Goal: Task Accomplishment & Management: Complete application form

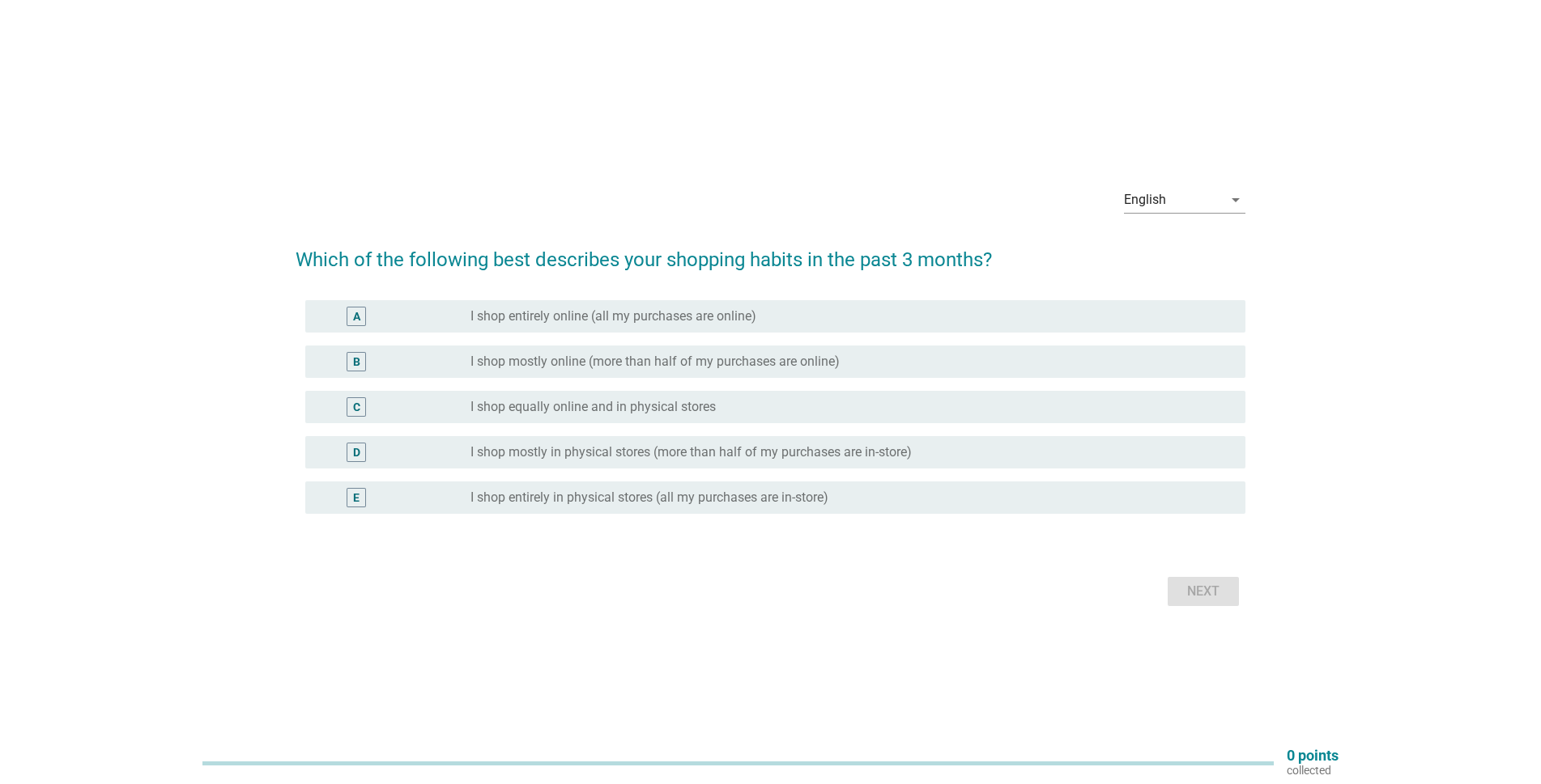
click at [630, 319] on label "I shop entirely online (all my purchases are online)" at bounding box center [613, 316] width 286 height 16
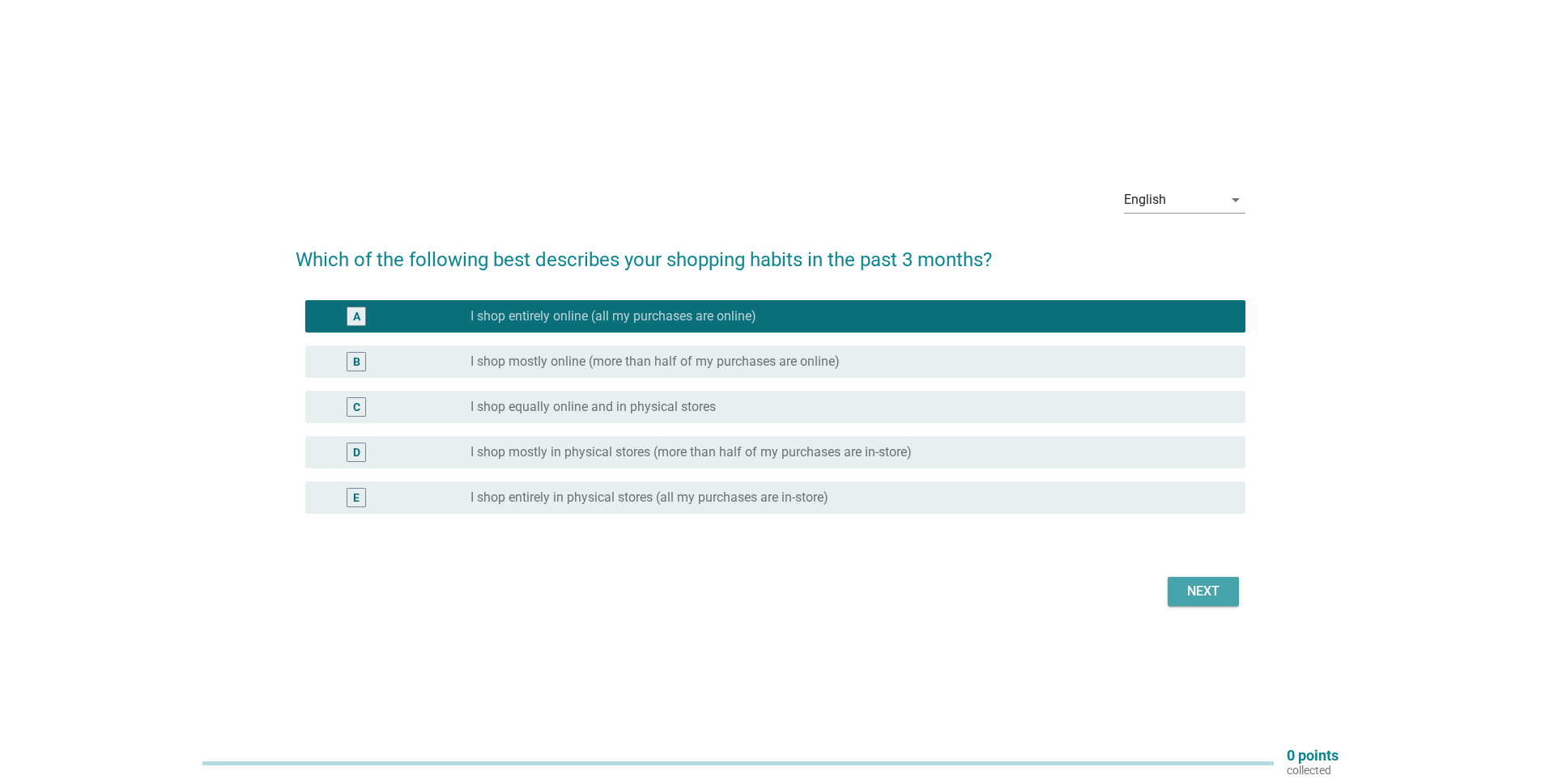
click at [1212, 589] on div "Next" at bounding box center [1202, 592] width 45 height 19
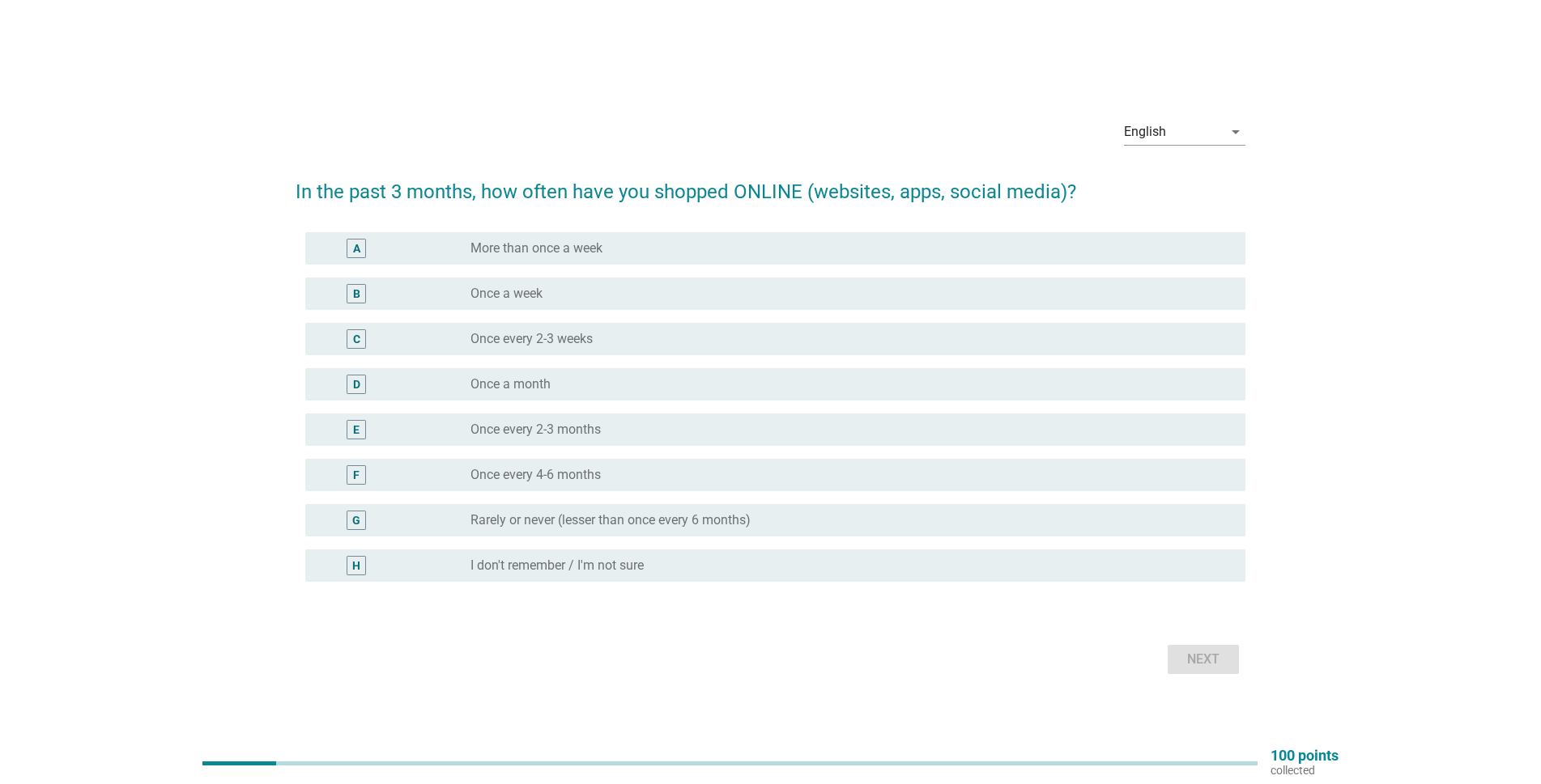
click at [591, 291] on div "radio_button_unchecked Once a week" at bounding box center [845, 294] width 749 height 16
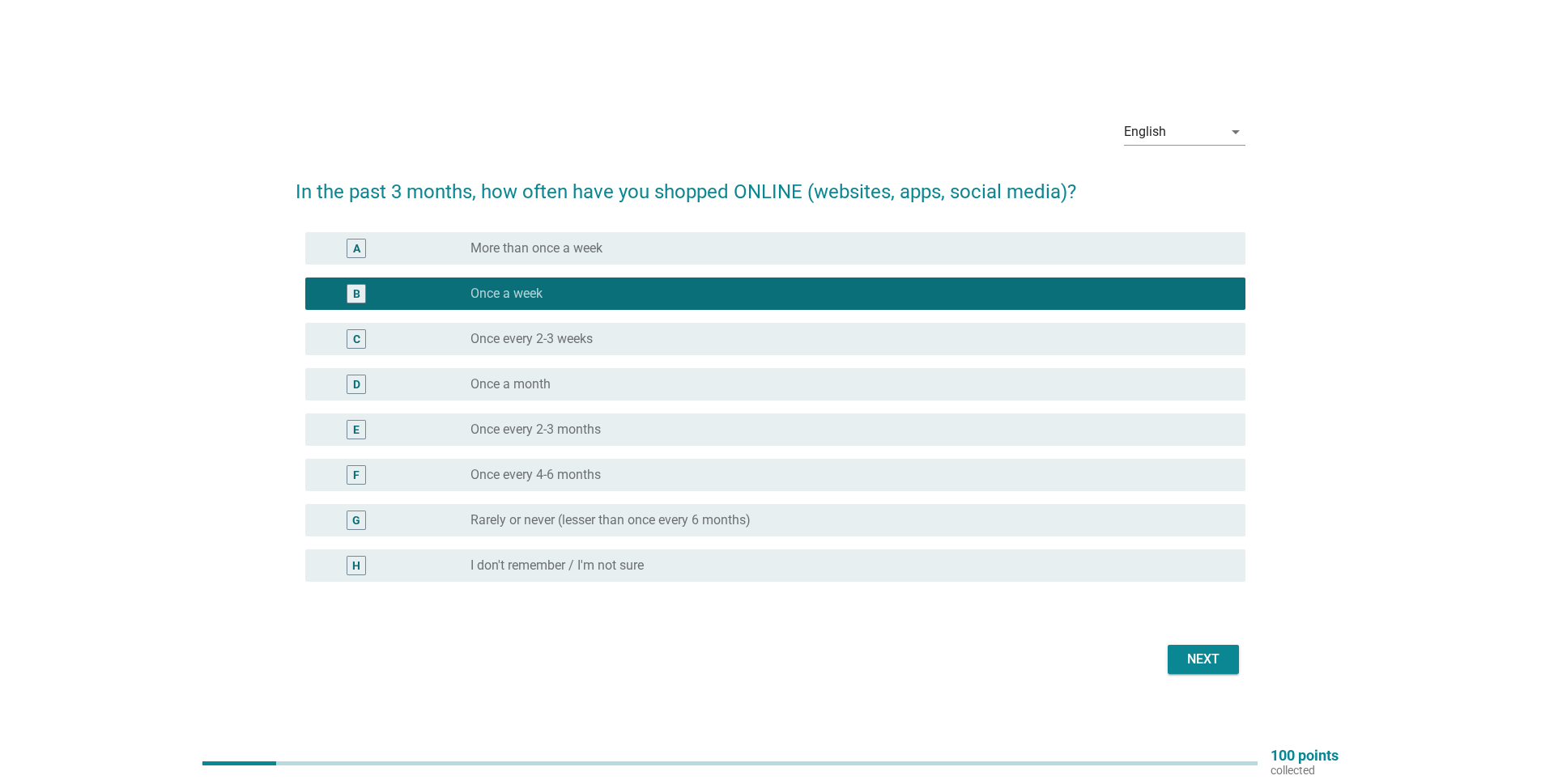
click at [1219, 662] on div "Next" at bounding box center [1202, 659] width 45 height 19
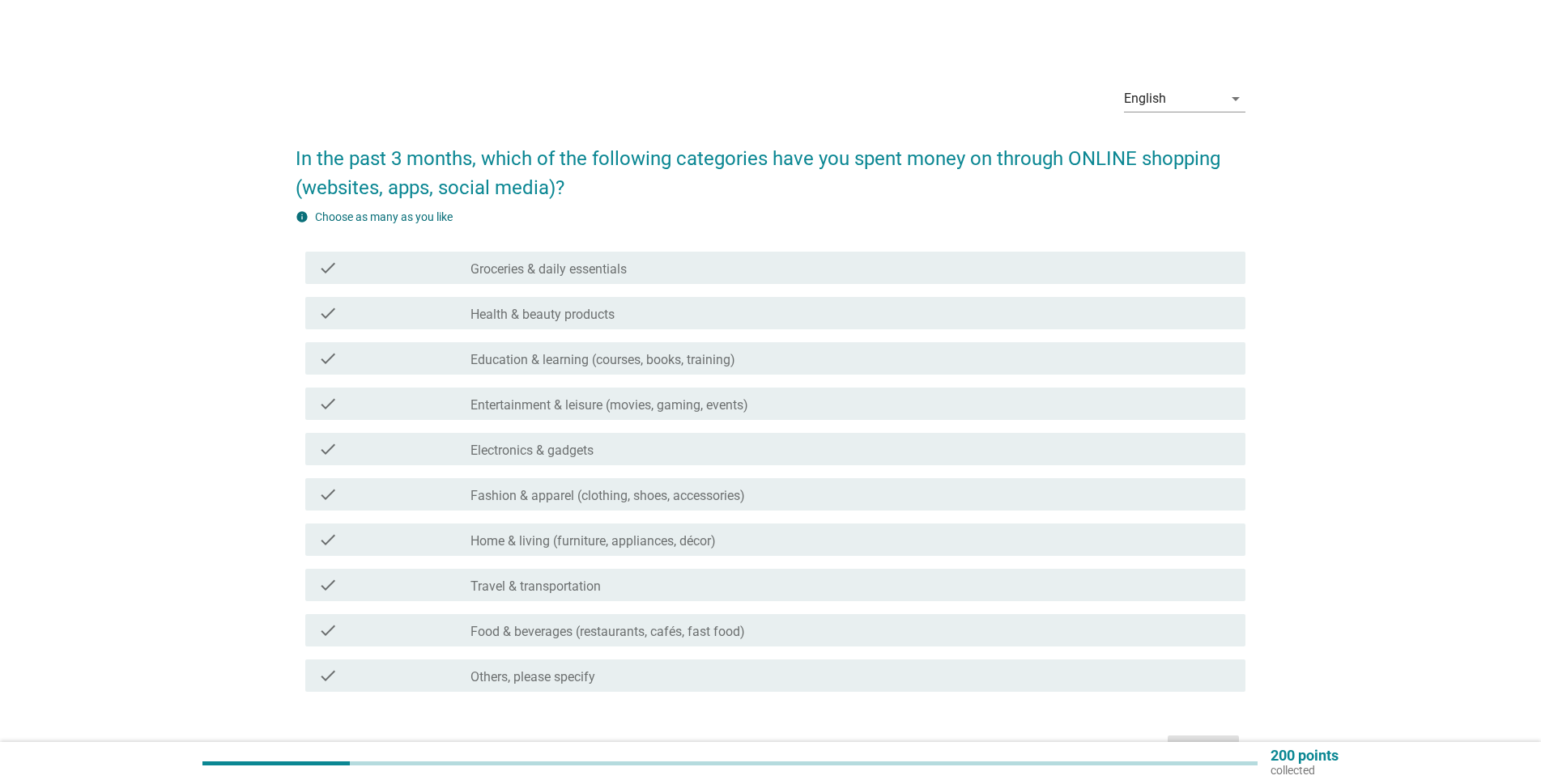
click at [578, 630] on label "Food & beverages (restaurants, cafés, fast food)" at bounding box center [607, 631] width 274 height 16
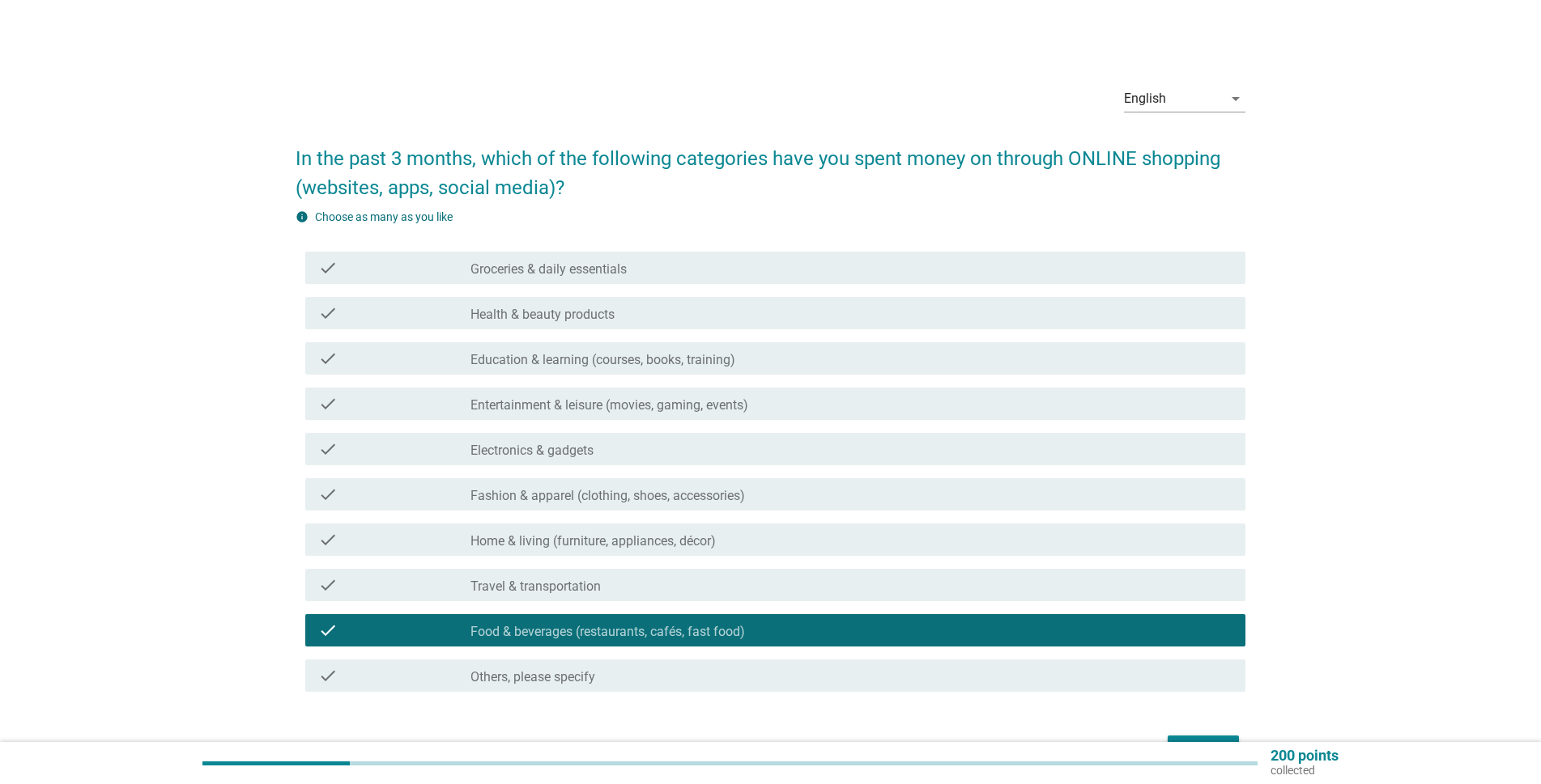
click at [573, 591] on label "Travel & transportation" at bounding box center [535, 586] width 130 height 16
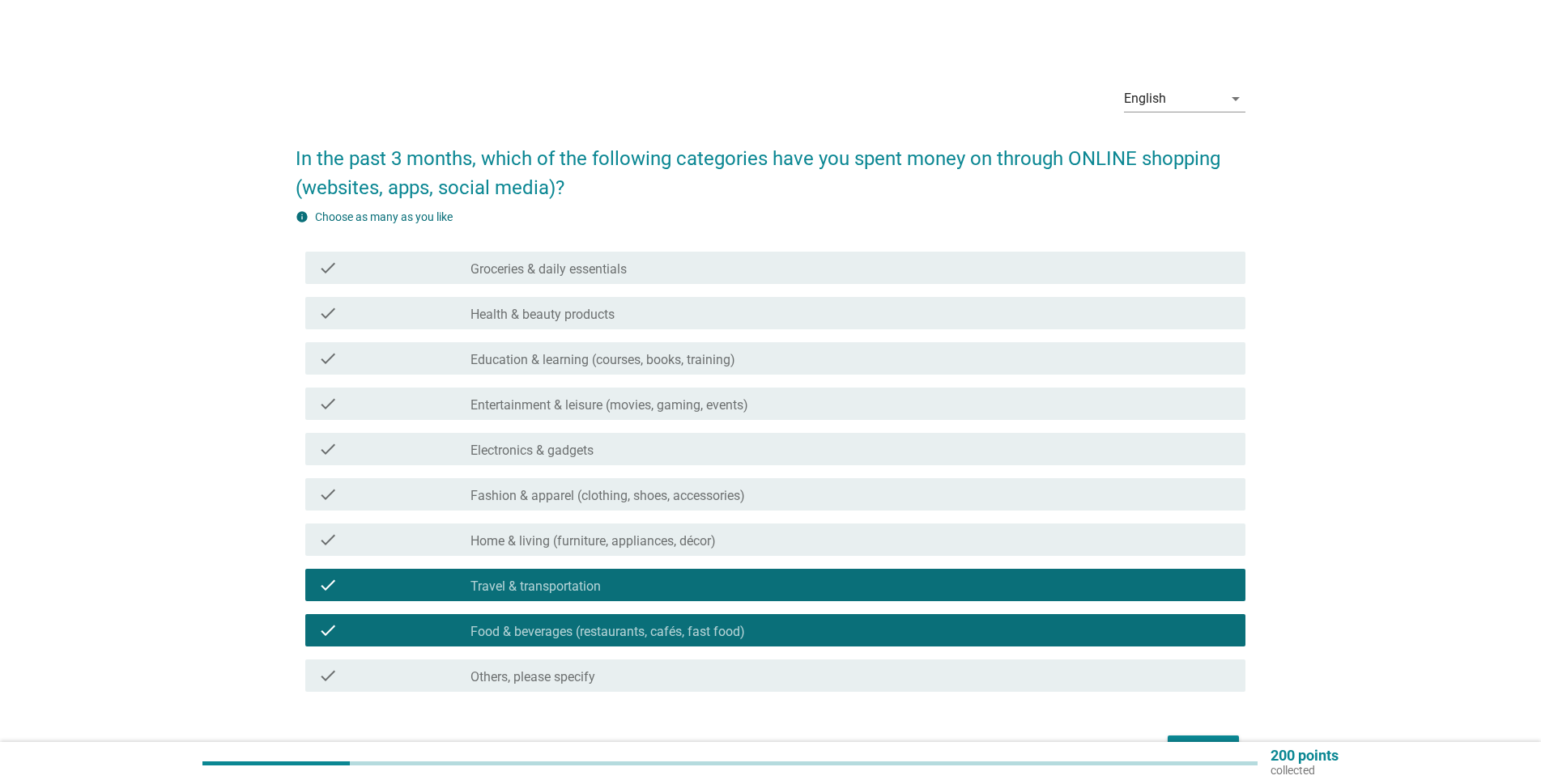
click at [603, 272] on label "Groceries & daily essentials" at bounding box center [548, 269] width 156 height 16
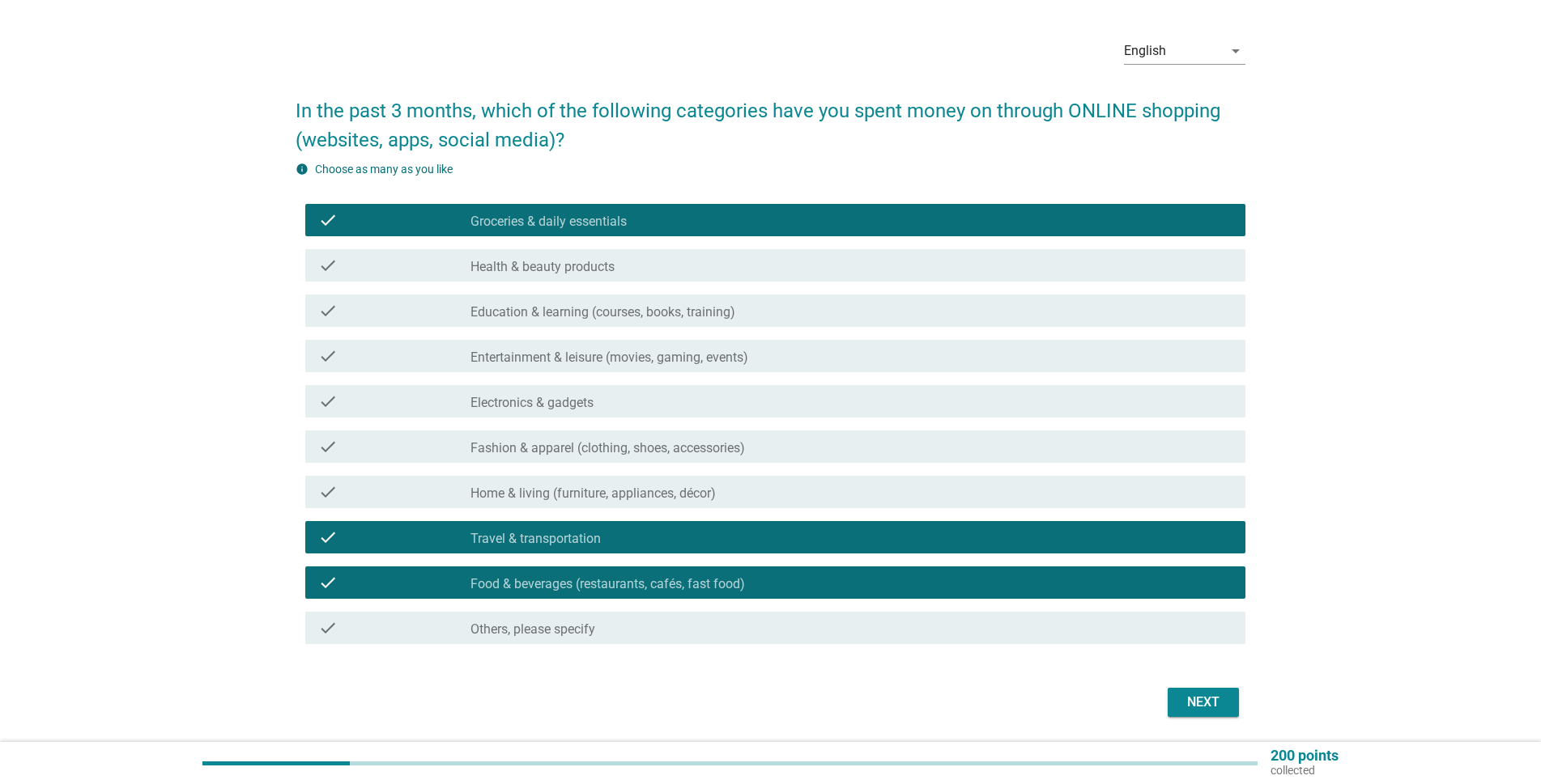
scroll to position [100, 0]
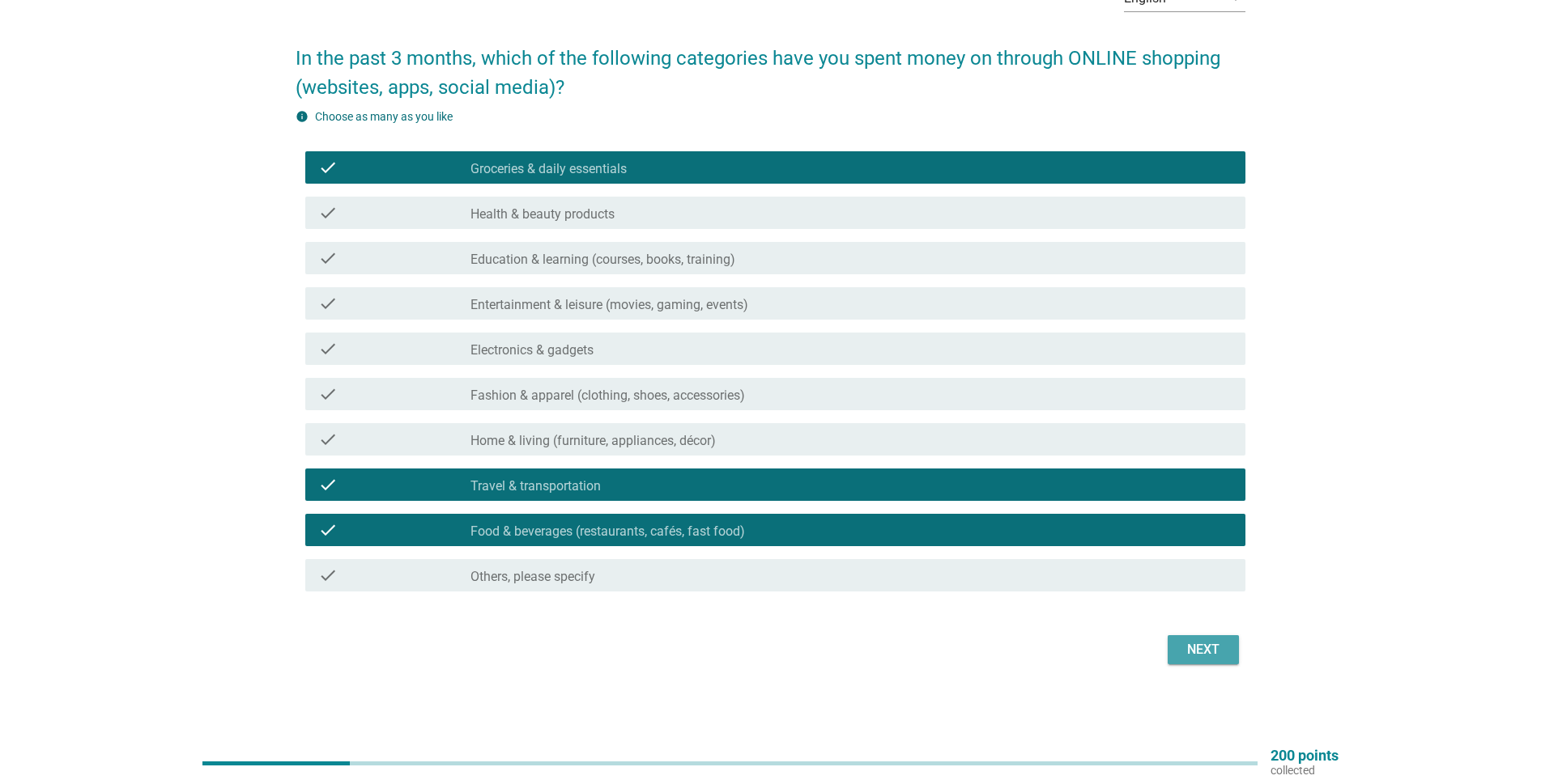
click at [1200, 646] on div "Next" at bounding box center [1202, 650] width 45 height 19
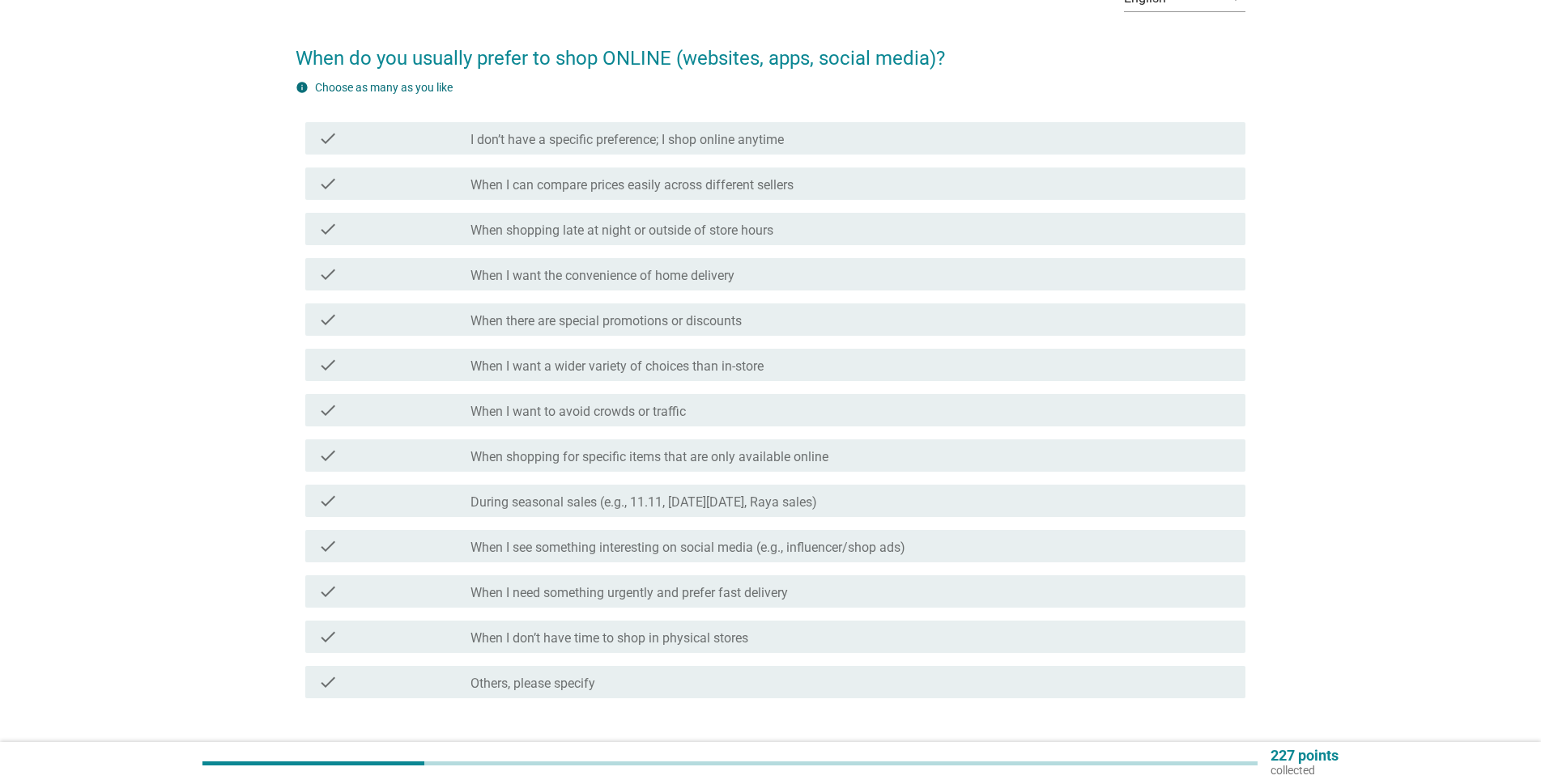
scroll to position [0, 0]
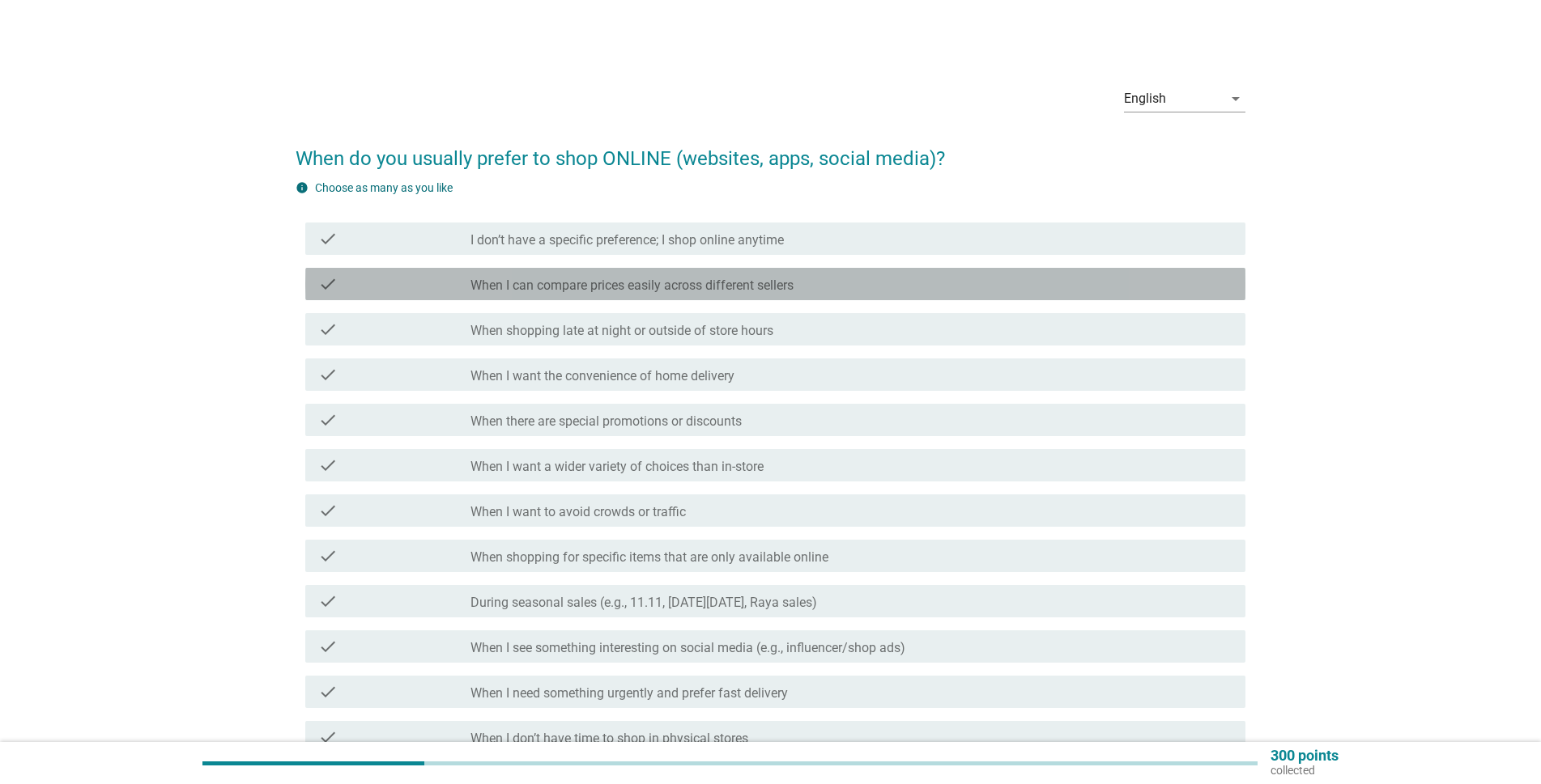
click at [770, 284] on label "When I can compare prices easily across different sellers" at bounding box center [631, 286] width 323 height 16
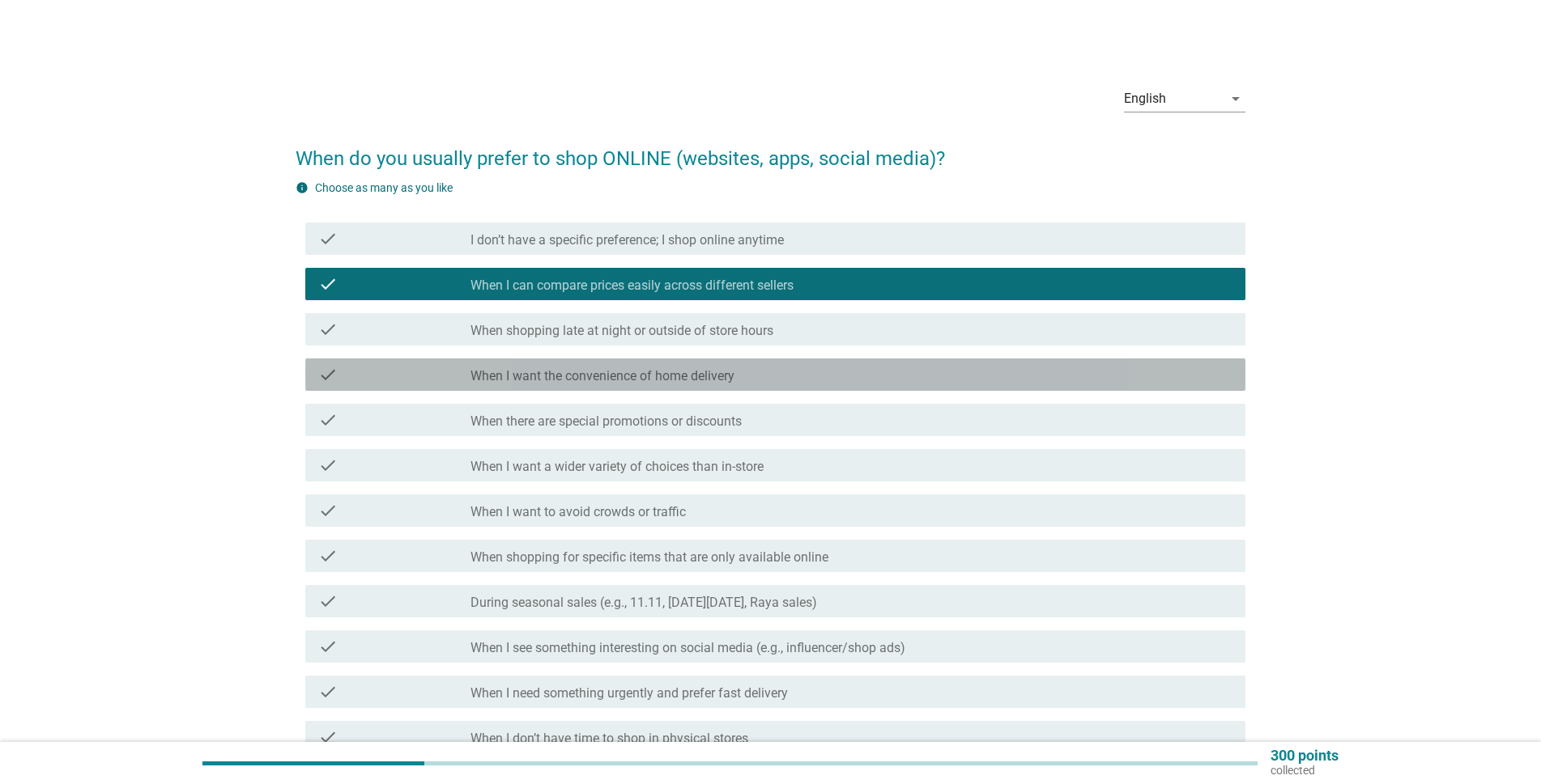
click at [707, 378] on label "When I want the convenience of home delivery" at bounding box center [602, 376] width 264 height 16
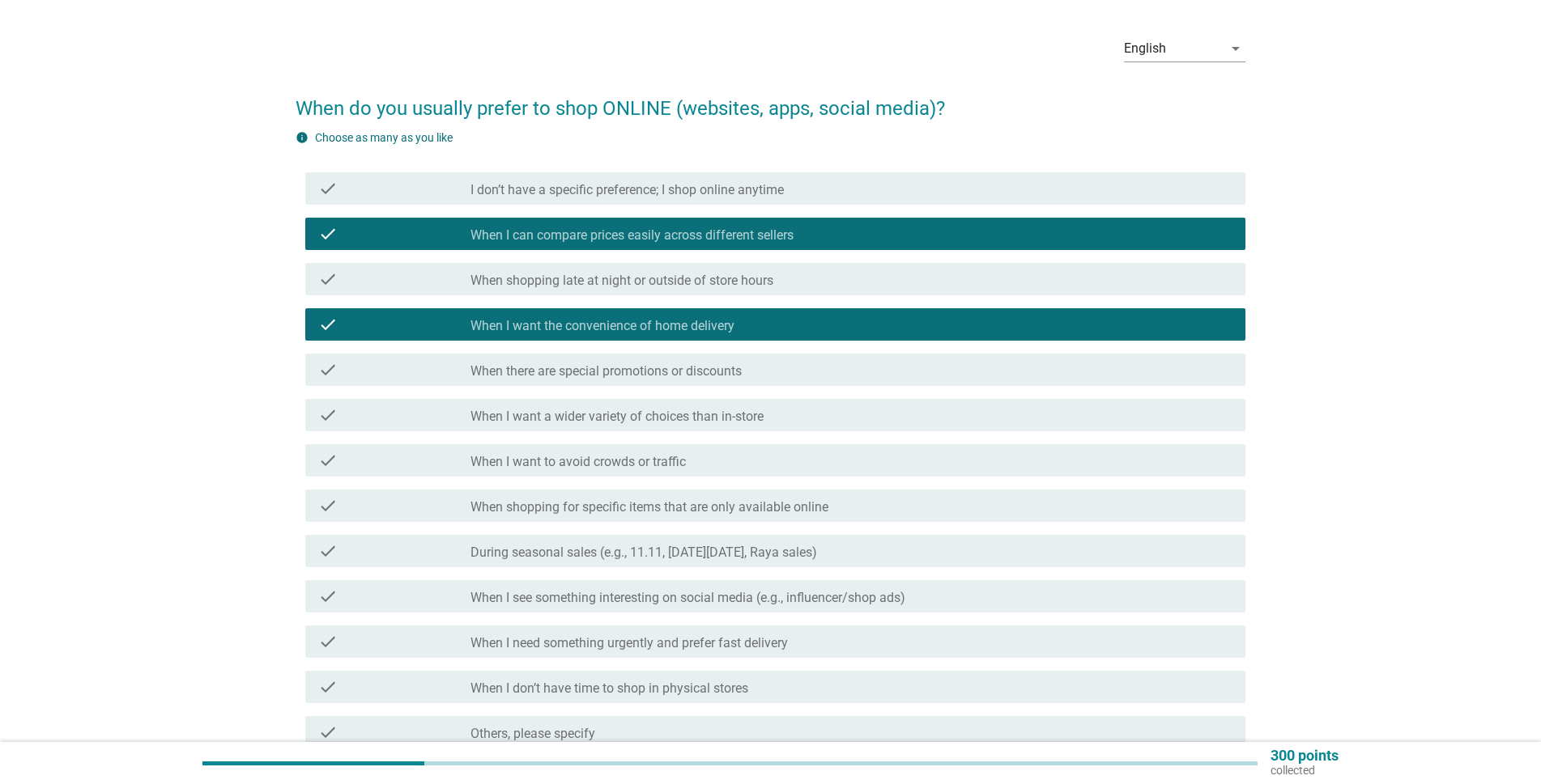
scroll to position [81, 0]
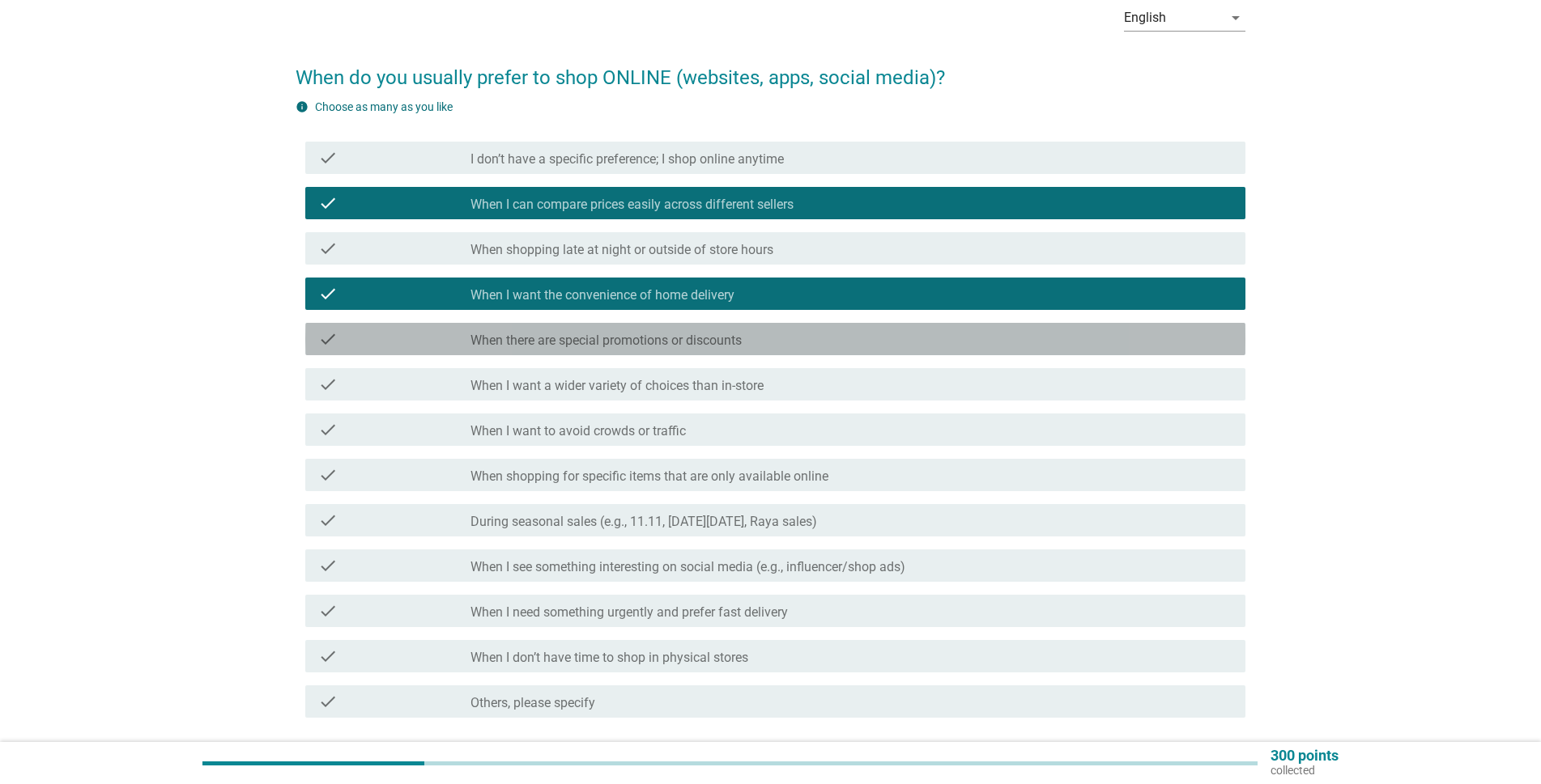
click at [709, 333] on label "When there are special promotions or discounts" at bounding box center [605, 341] width 271 height 16
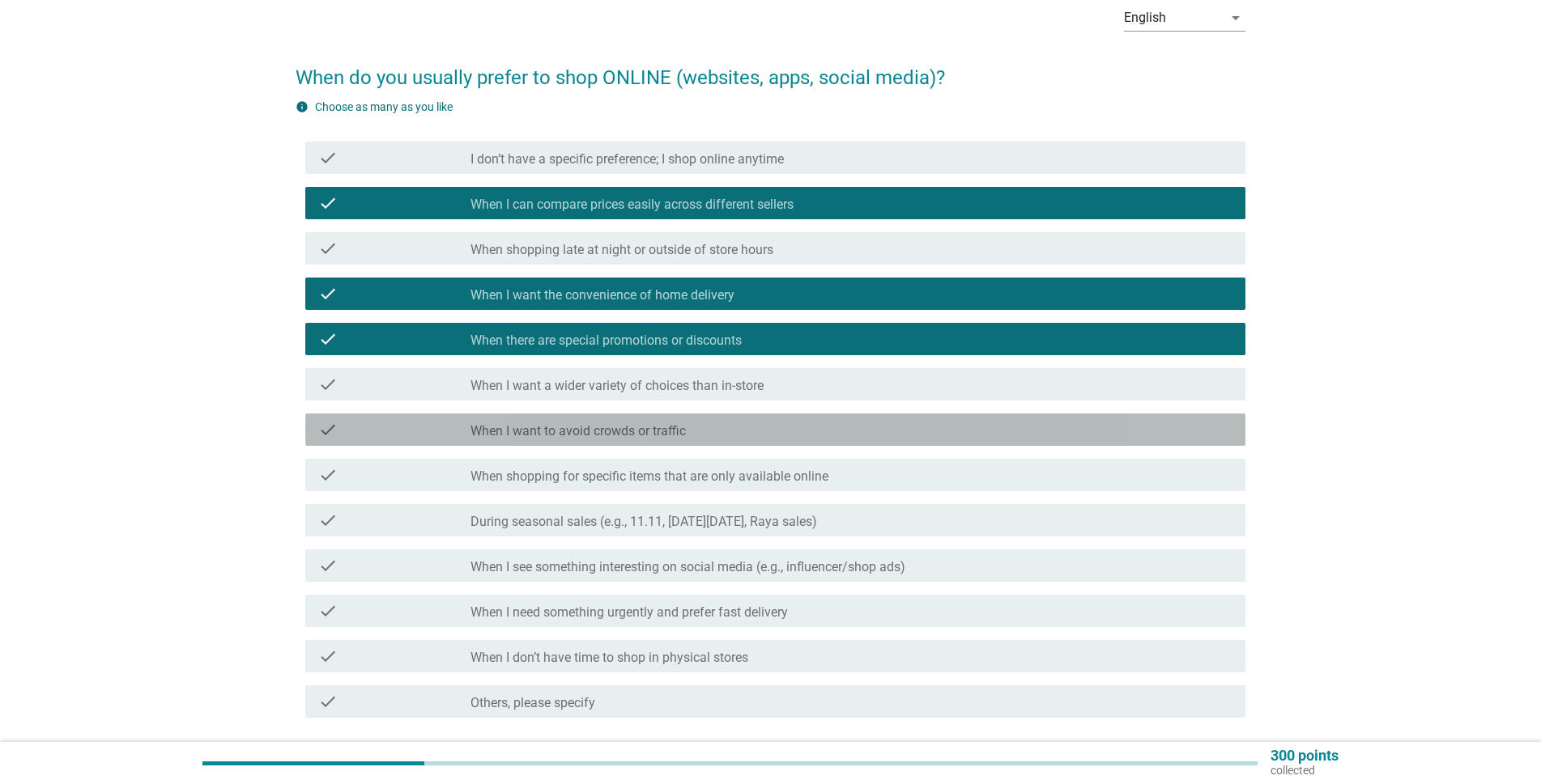
click at [700, 430] on div "check_box_outline_blank When I want to avoid crowds or traffic" at bounding box center [851, 430] width 762 height 19
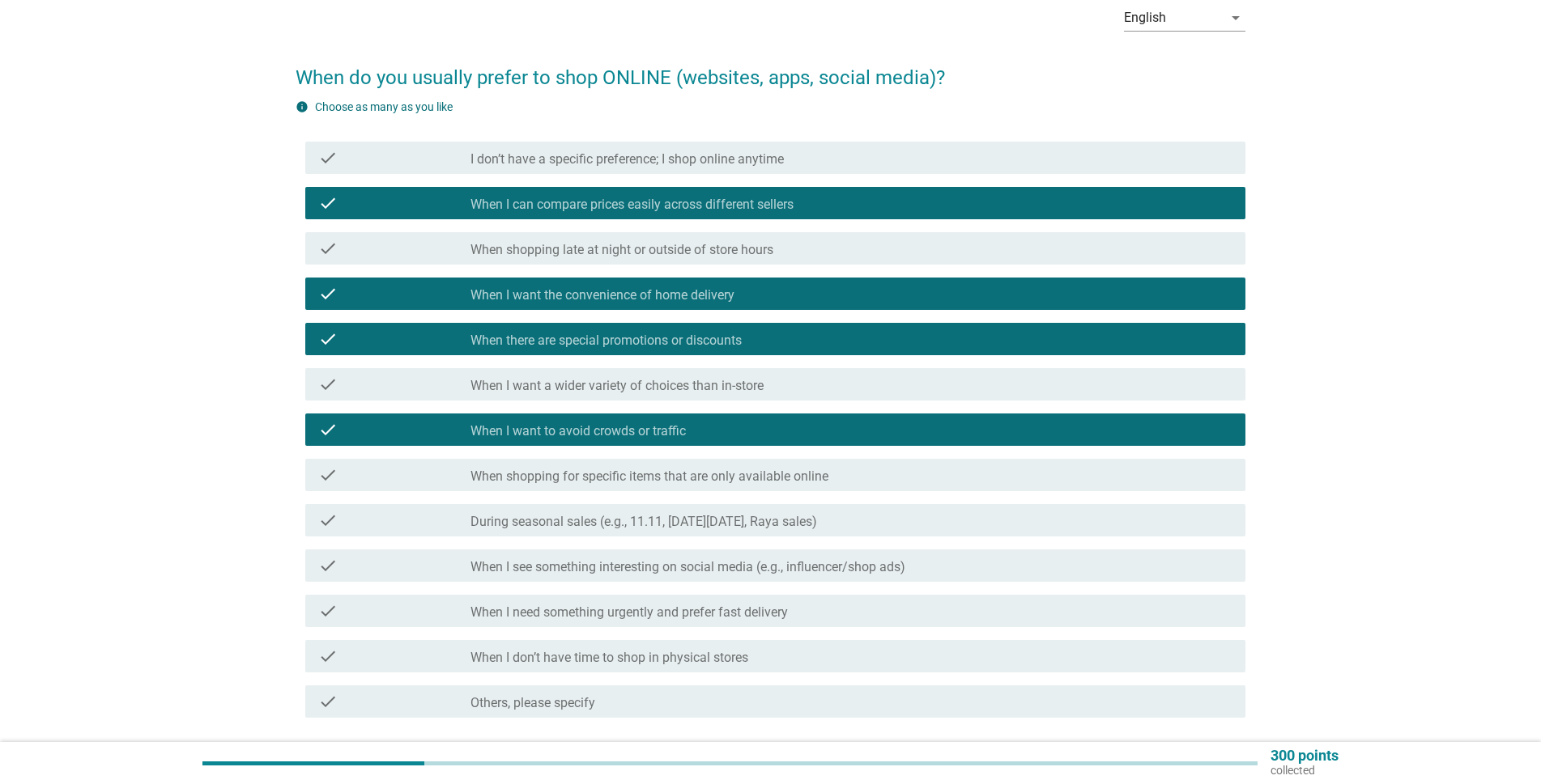
scroll to position [208, 0]
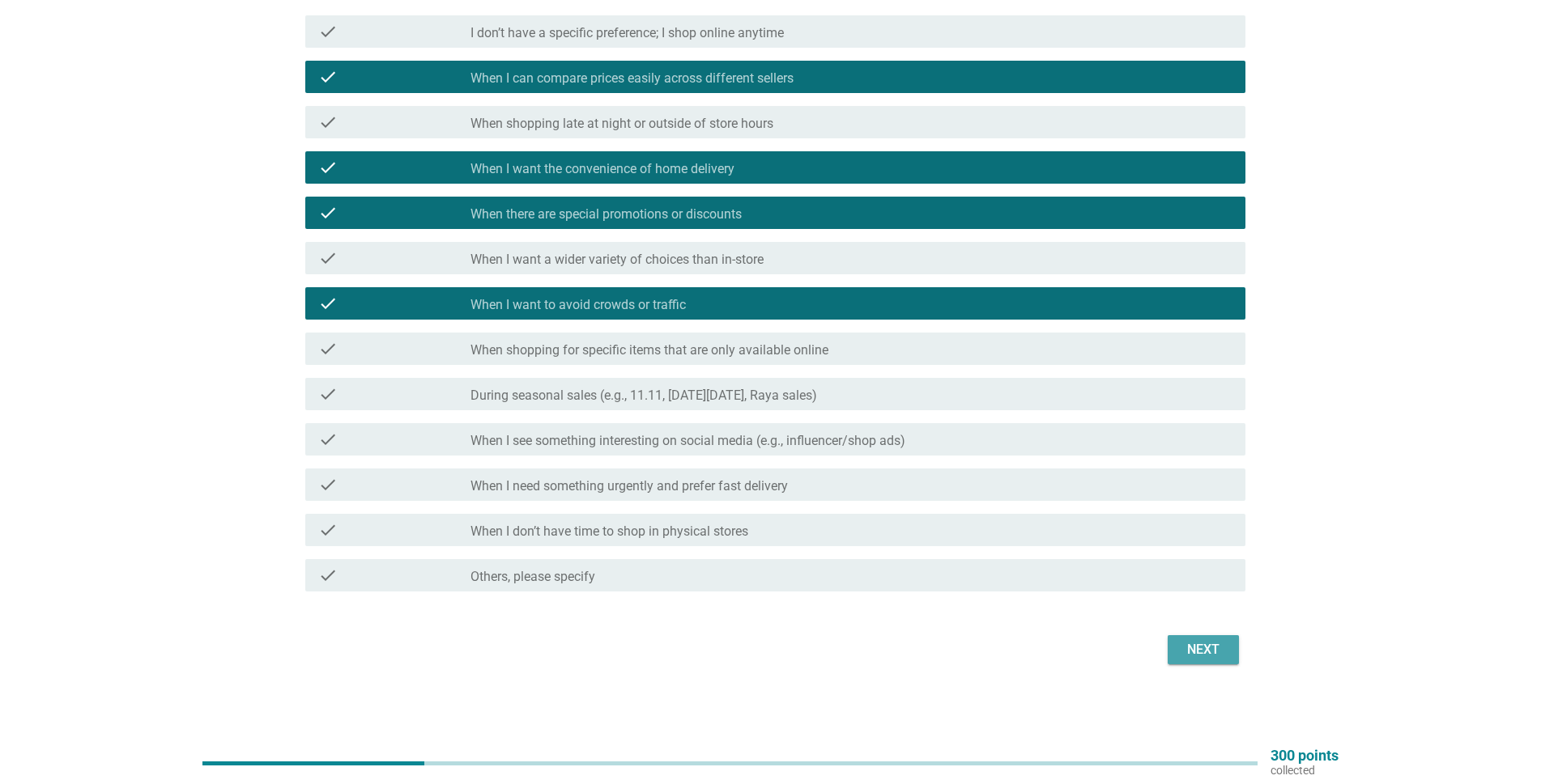
click at [1225, 661] on button "Next" at bounding box center [1203, 650] width 71 height 29
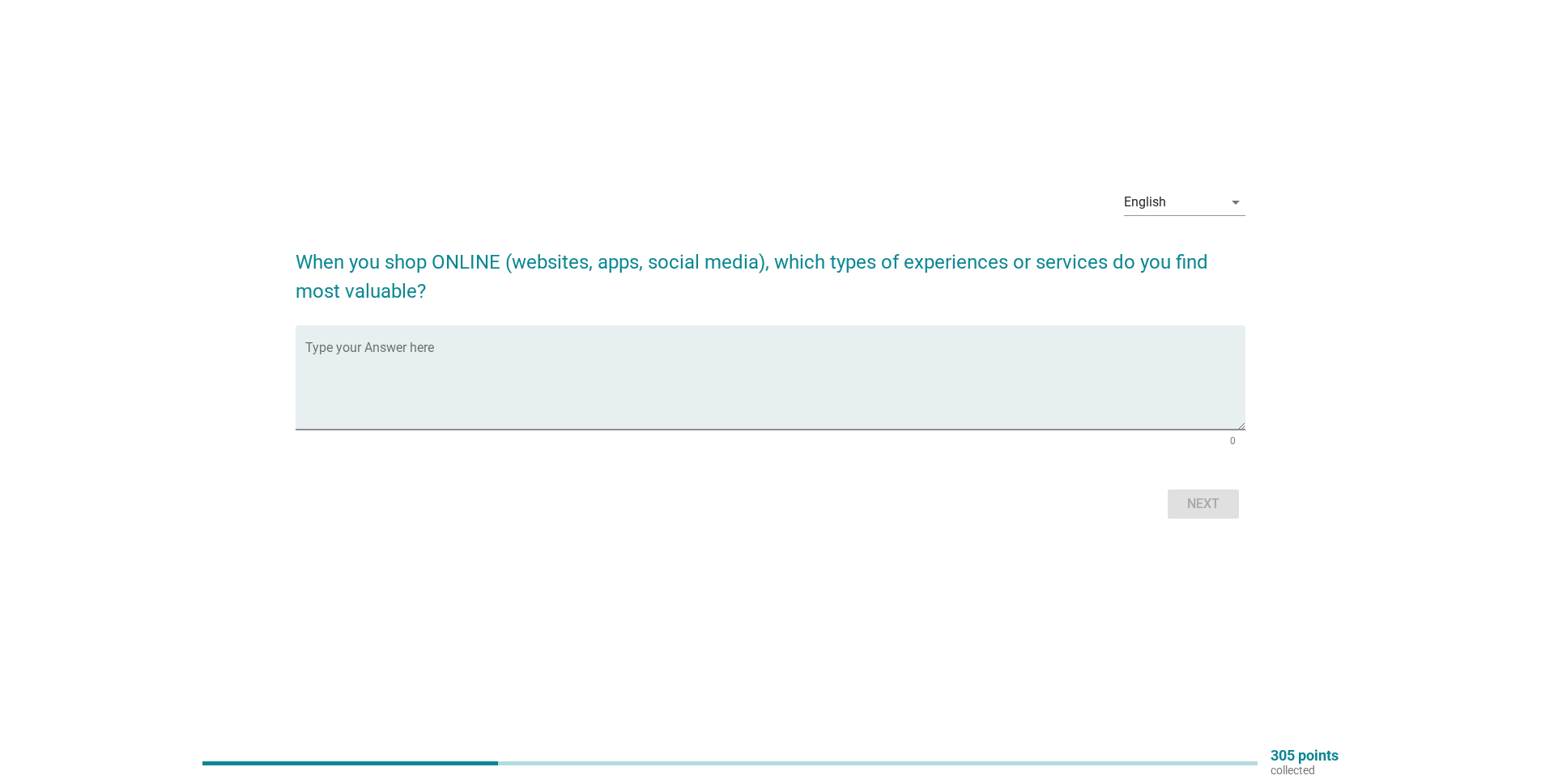
scroll to position [0, 0]
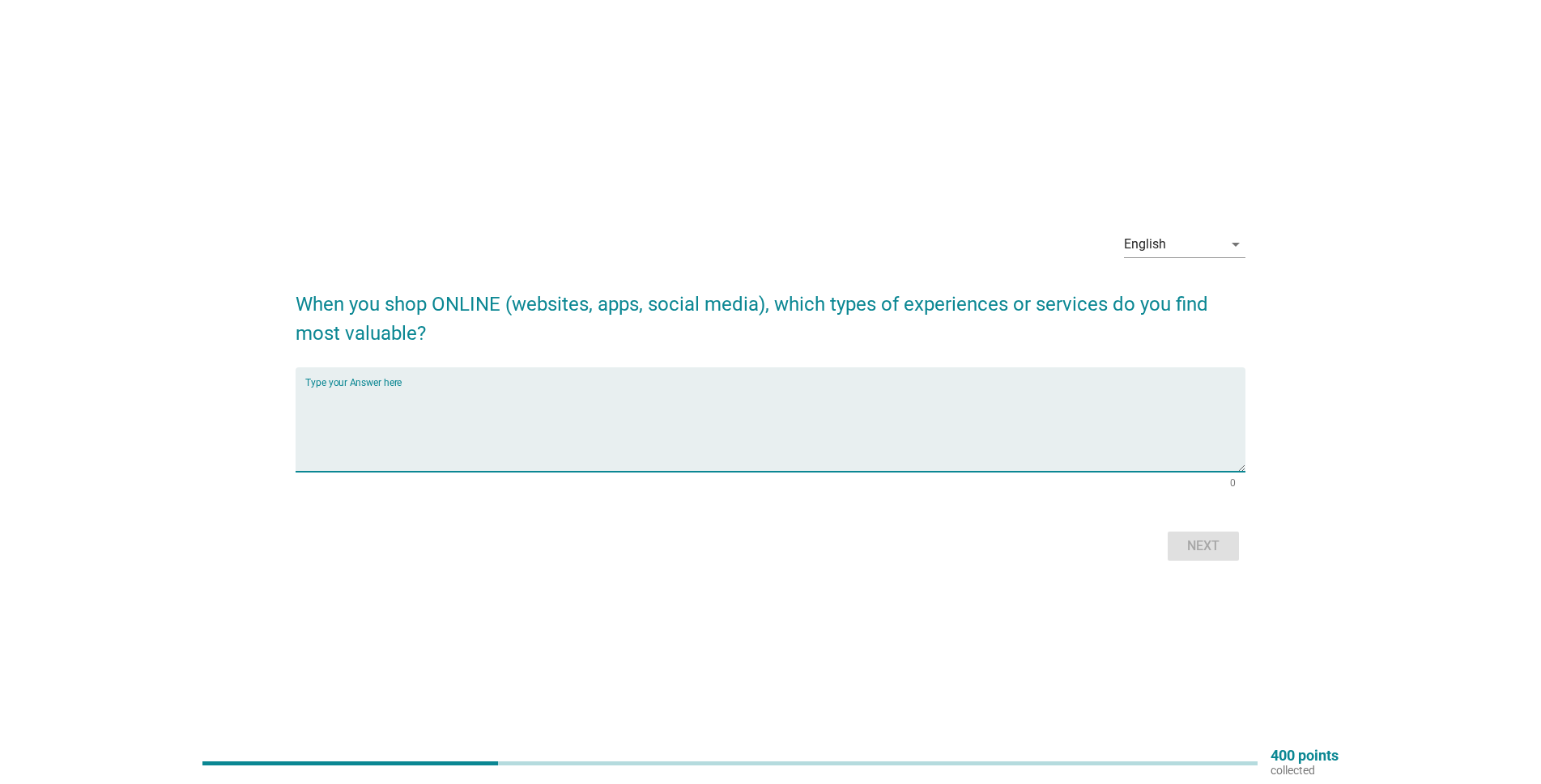
click at [911, 425] on textarea "Type your Answer here" at bounding box center [774, 430] width 939 height 85
type textarea "M"
type textarea "I"
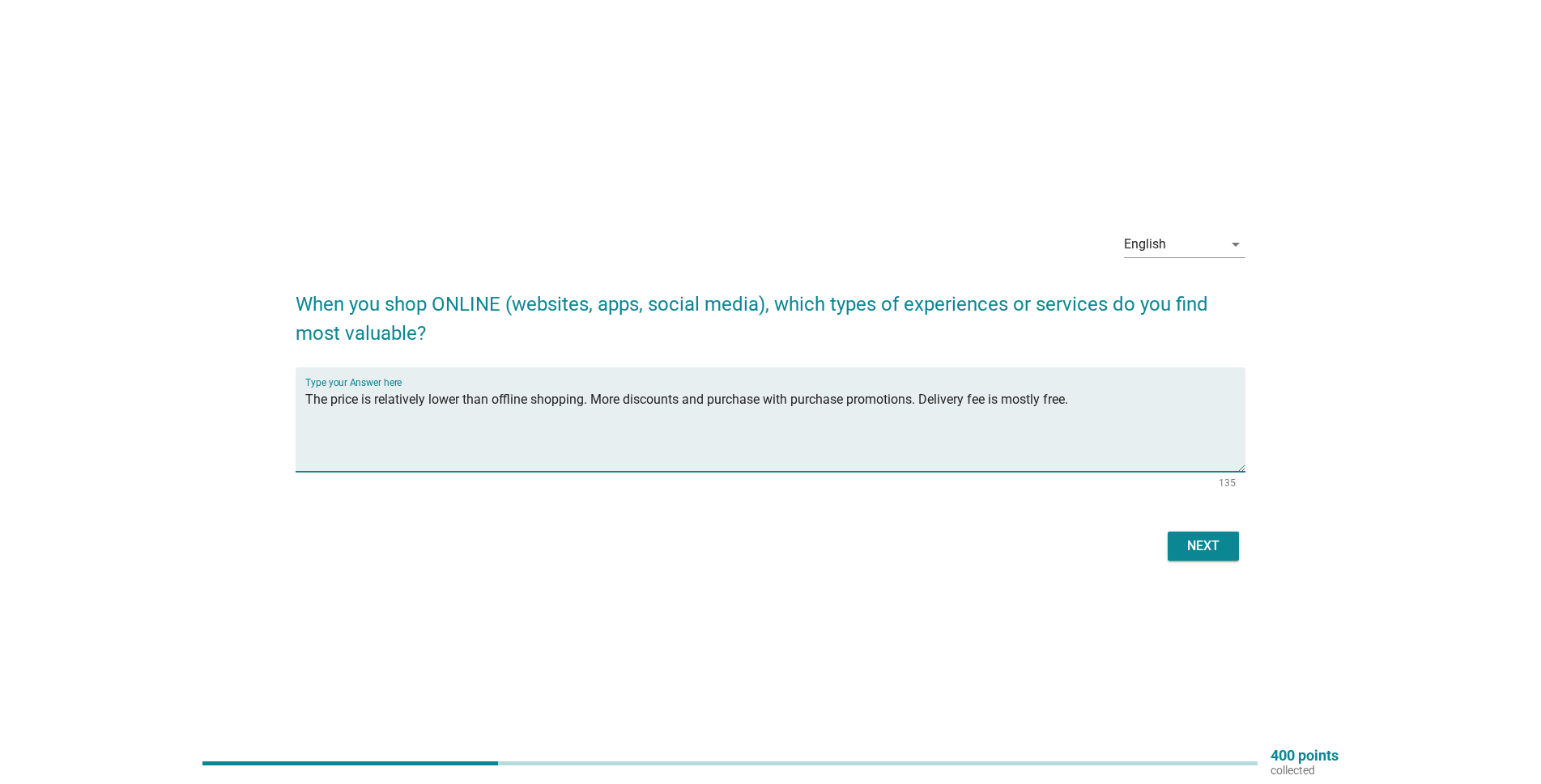
type textarea "The price is relatively lower than offline shopping. More discounts and purchas…"
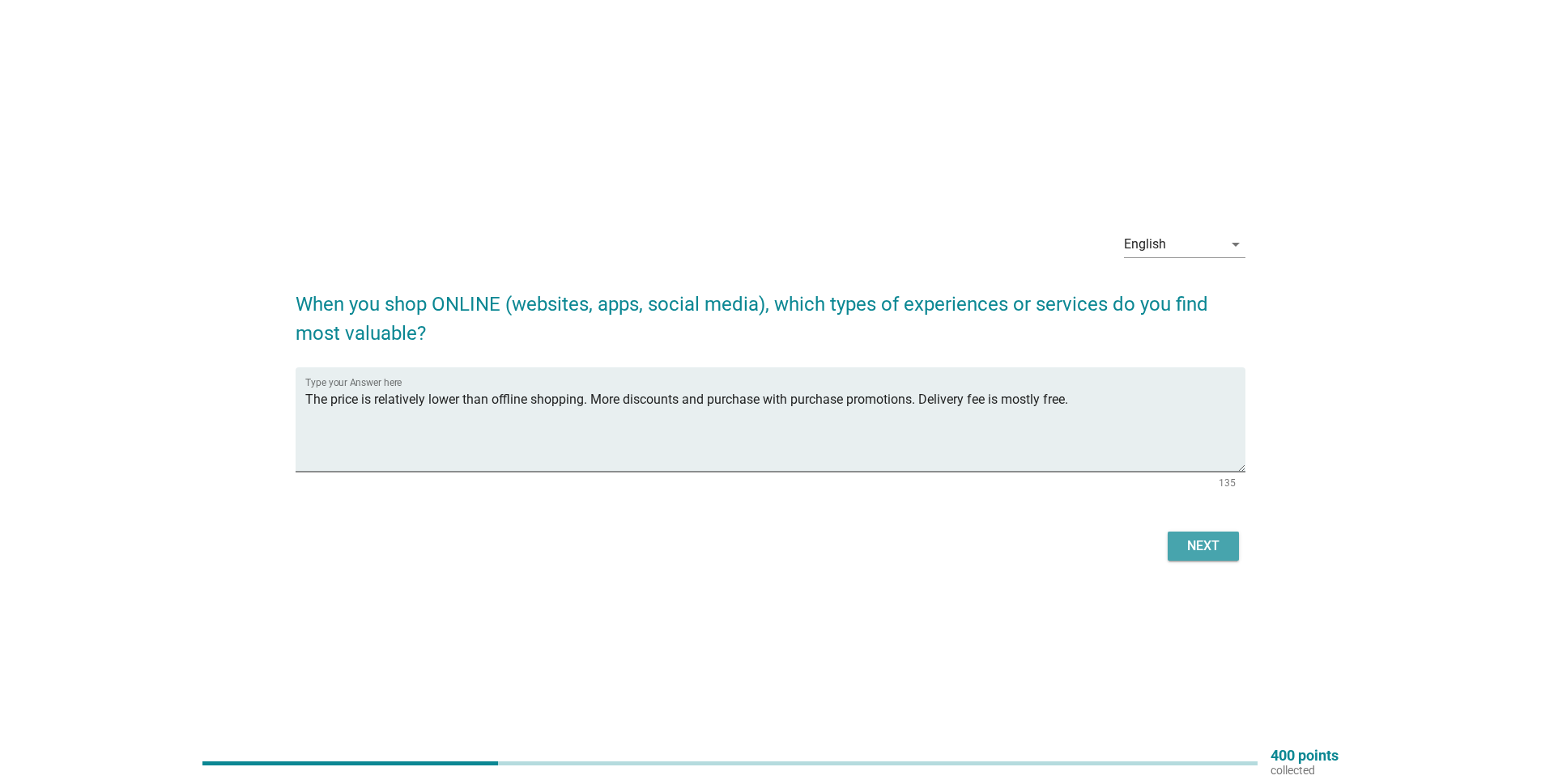
click at [1209, 553] on div "Next" at bounding box center [1202, 546] width 45 height 19
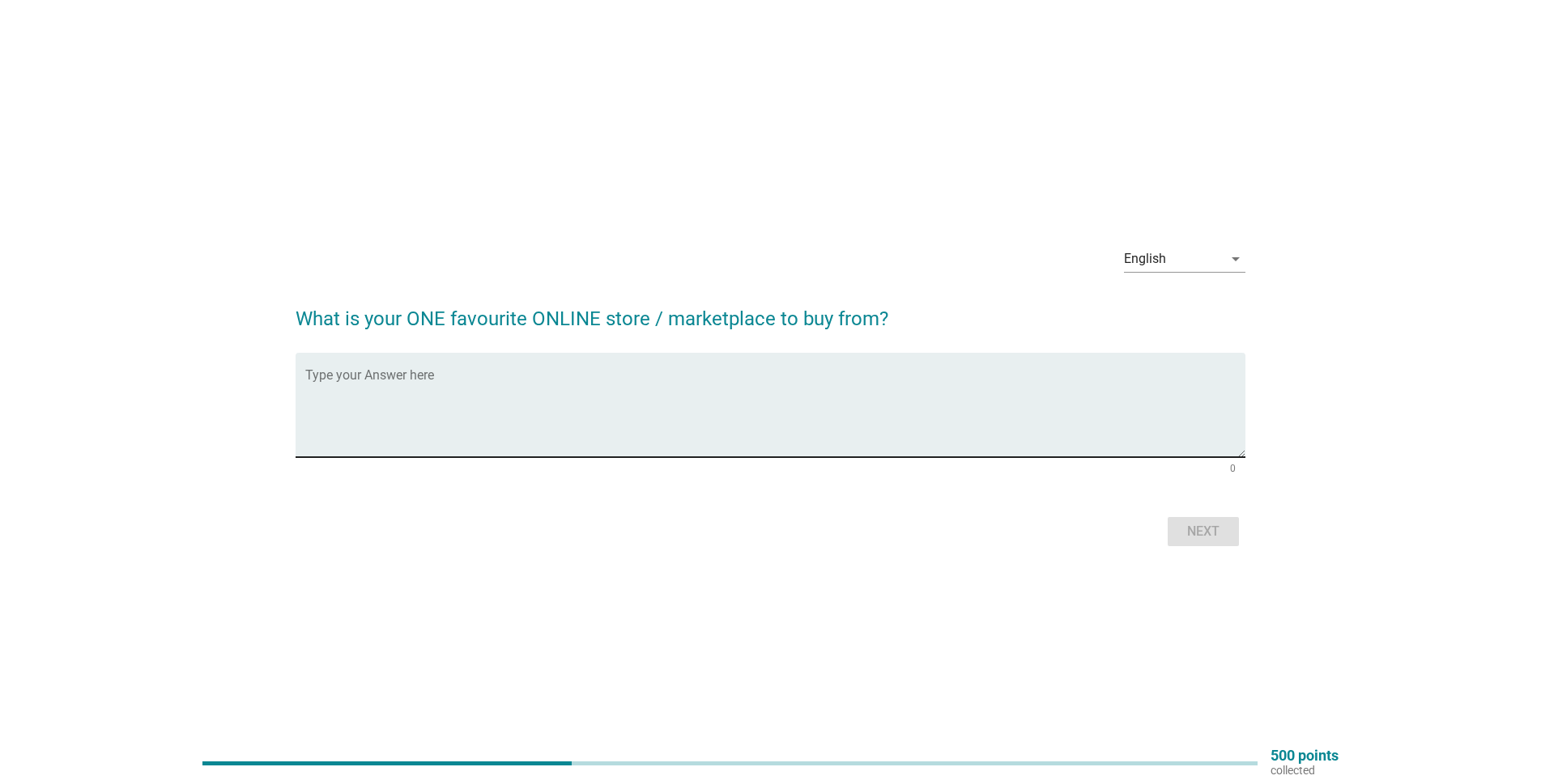
click at [452, 404] on textarea "Type your Answer here" at bounding box center [774, 415] width 939 height 85
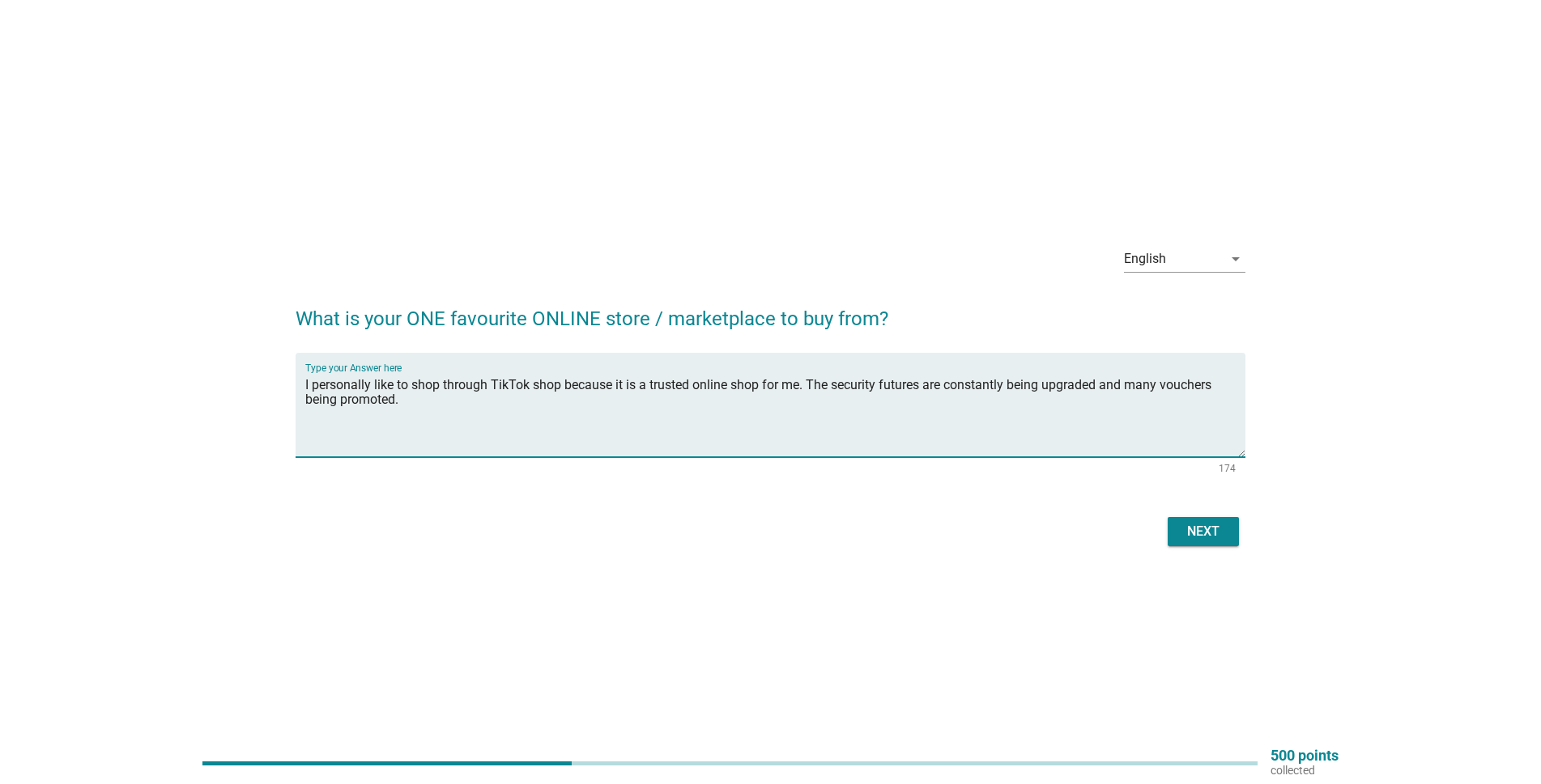
type textarea "I personally like to shop through TikTok shop because it is a trusted online sh…"
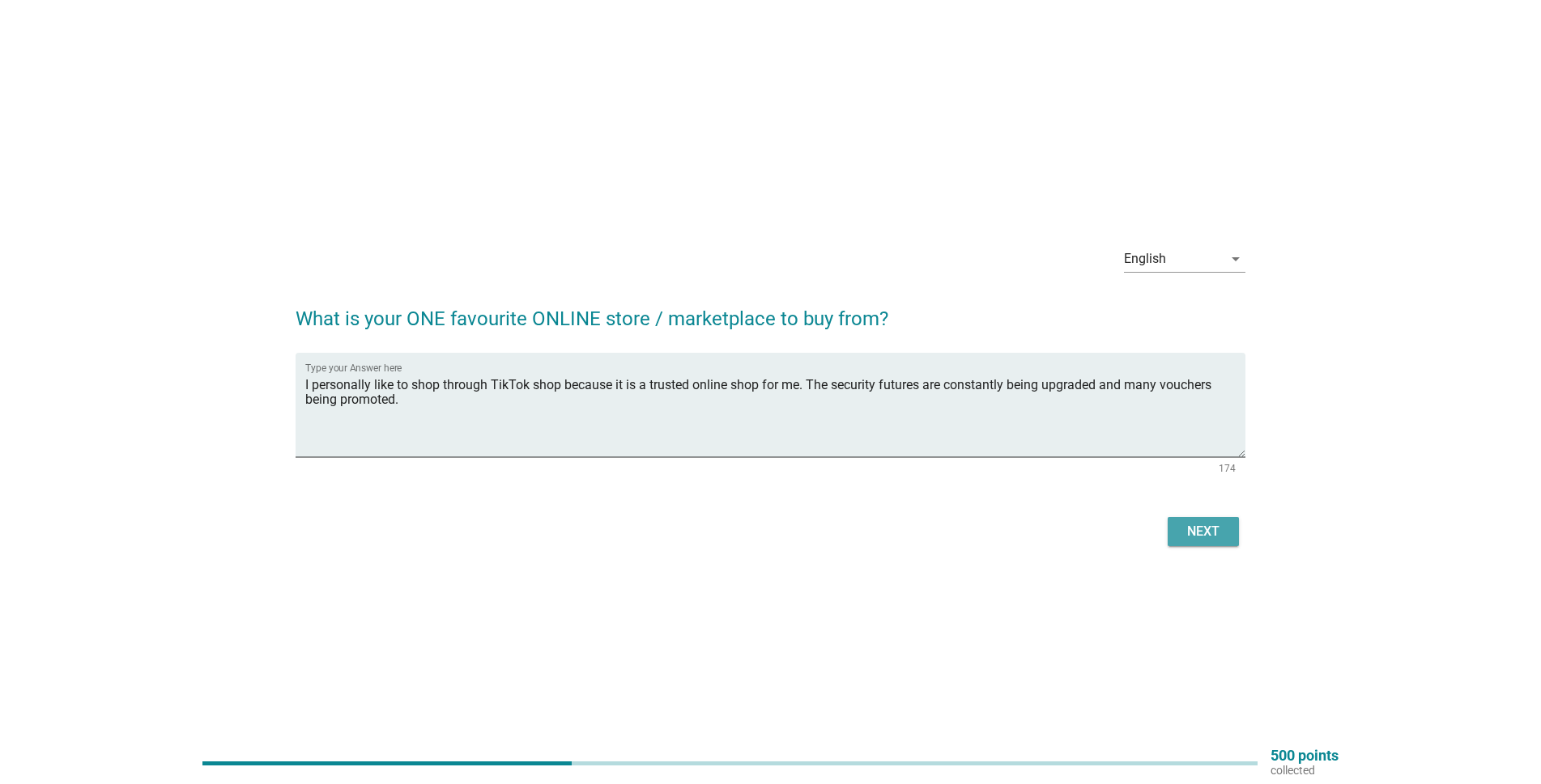
click at [1207, 518] on button "Next" at bounding box center [1203, 532] width 71 height 29
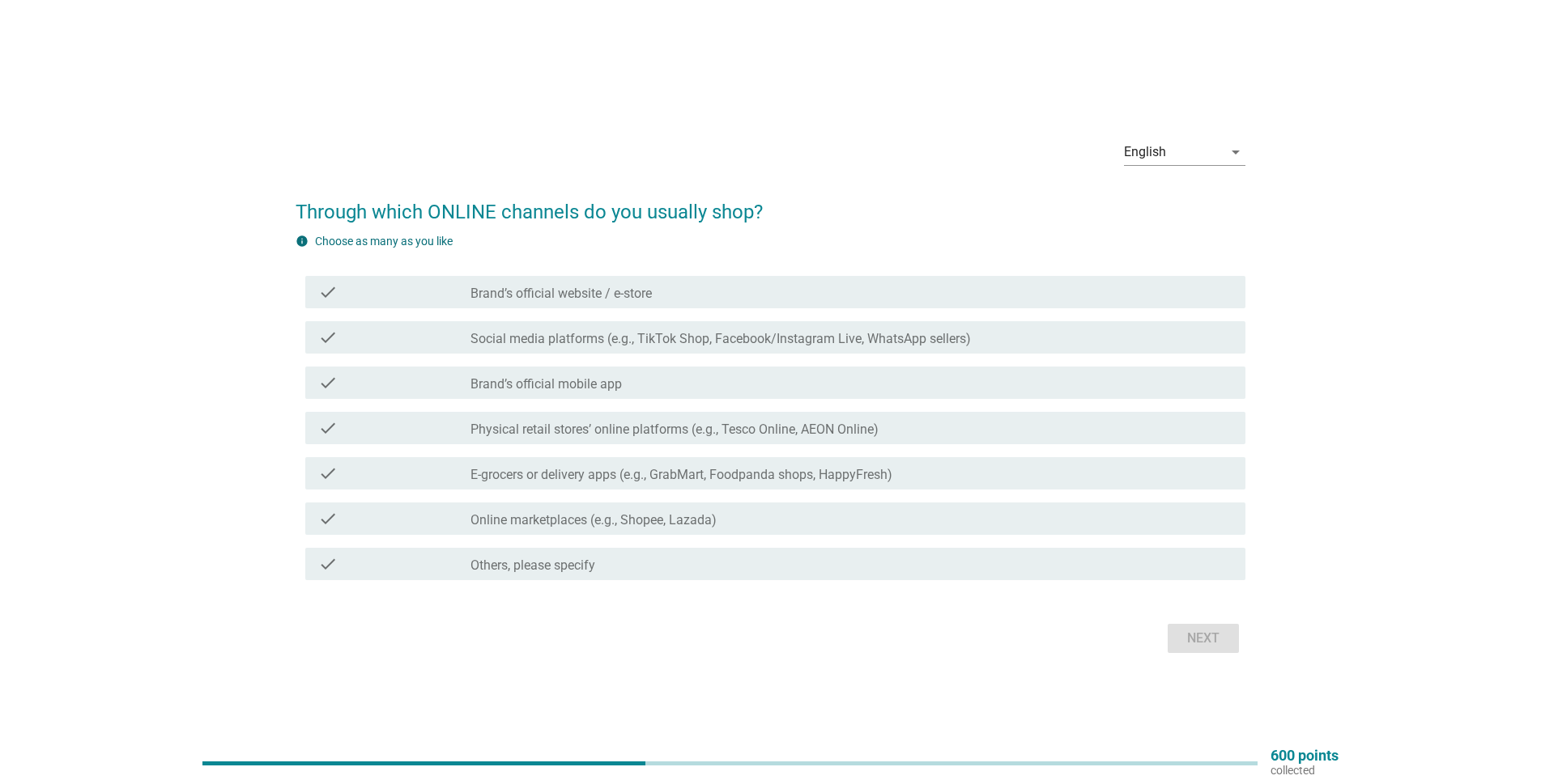
click at [654, 338] on label "Social media platforms (e.g., TikTok Shop, Facebook/Instagram Live, WhatsApp se…" at bounding box center [720, 339] width 500 height 16
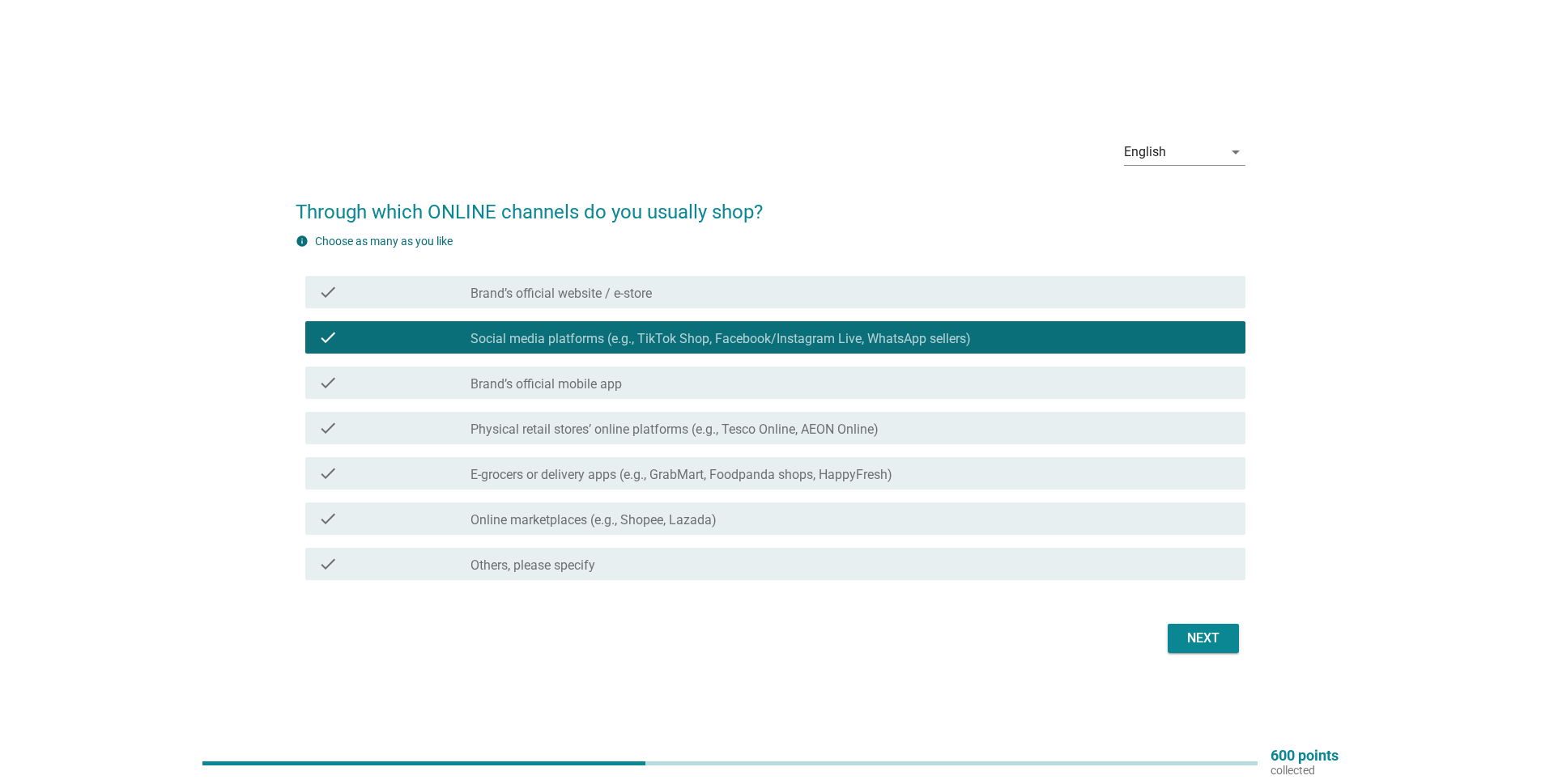
click at [1219, 636] on div "Next" at bounding box center [1202, 638] width 45 height 19
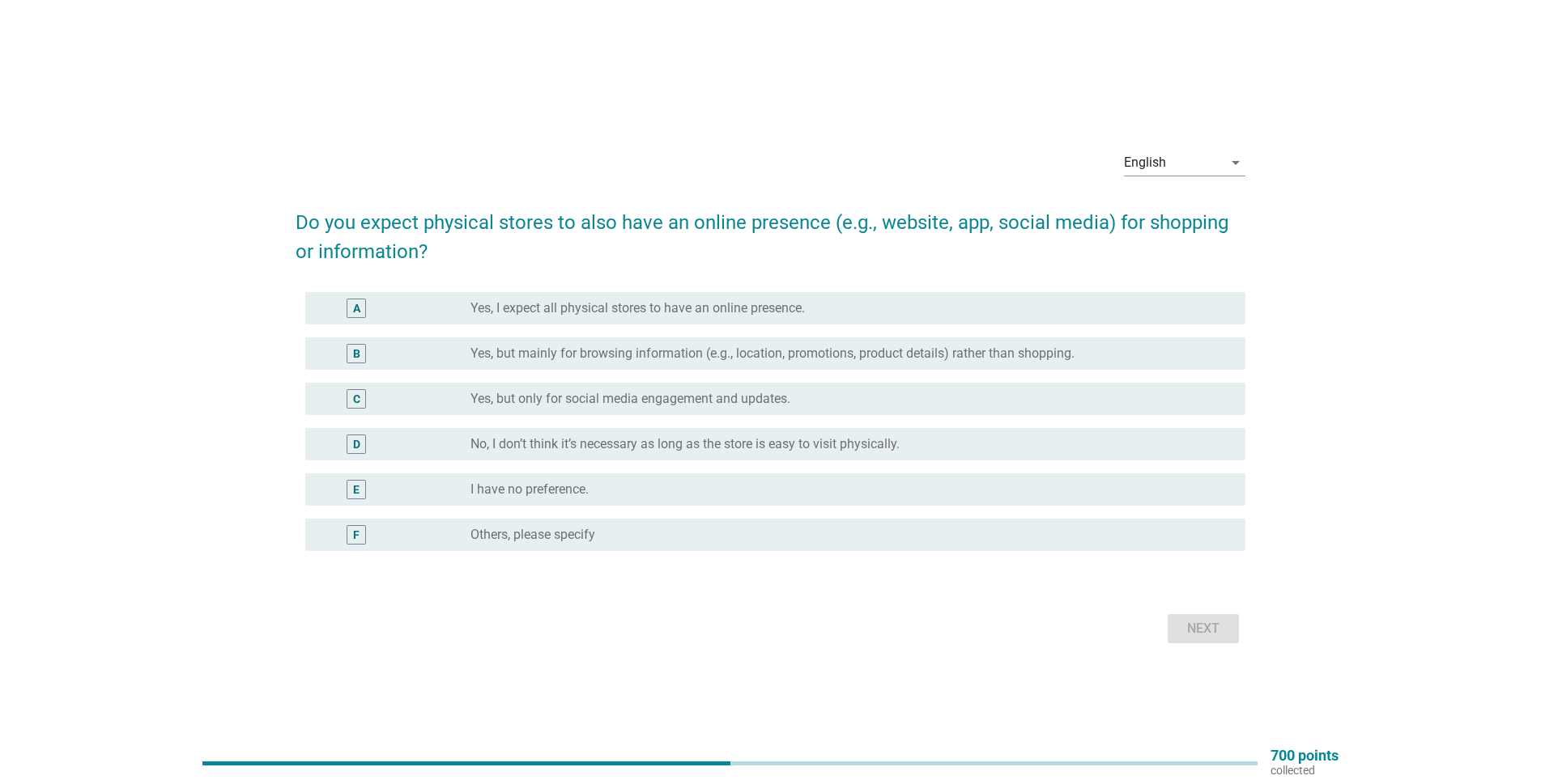
click at [637, 358] on label "Yes, but mainly for browsing information (e.g., location, promotions, product d…" at bounding box center [771, 353] width 603 height 16
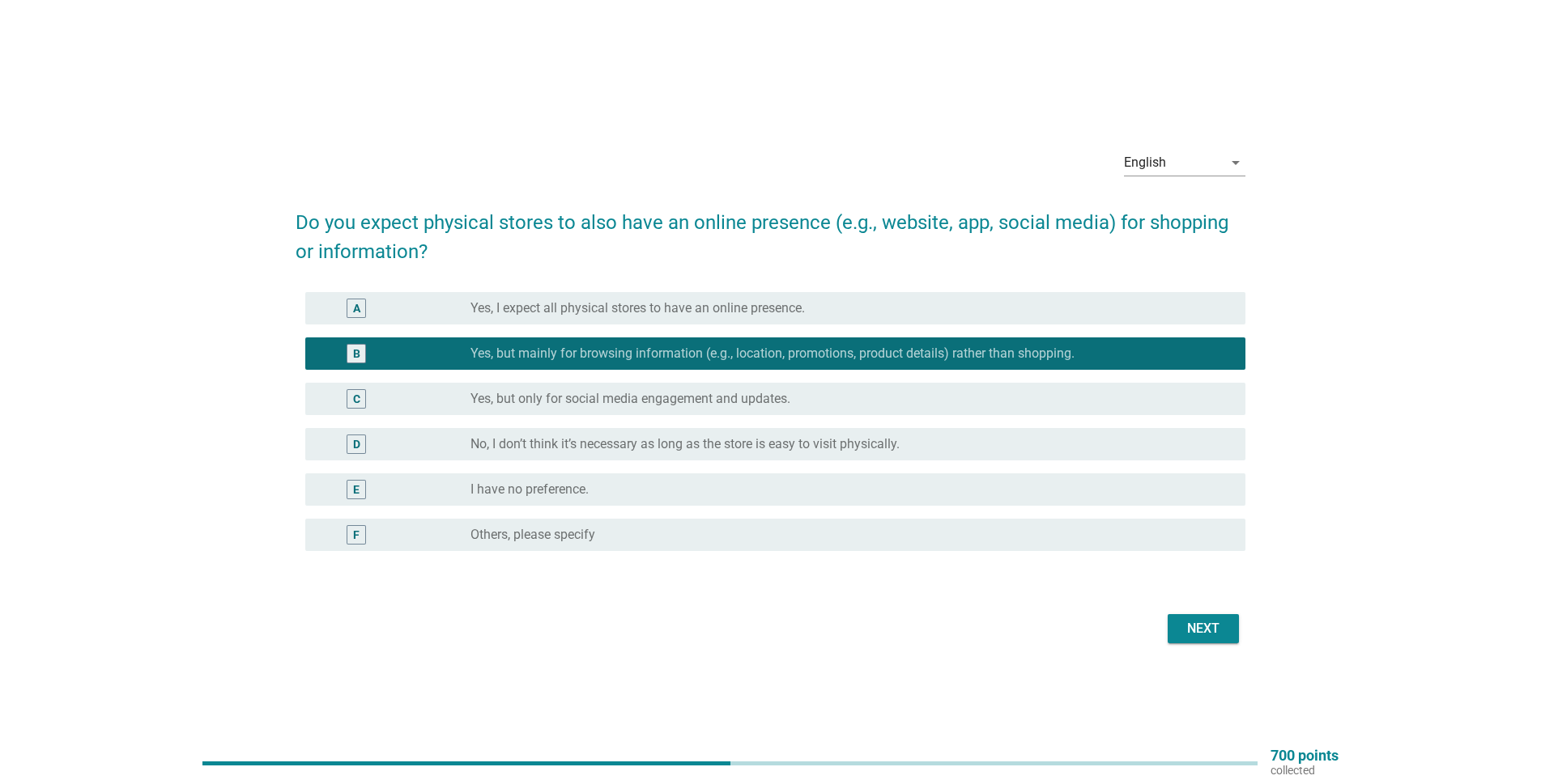
click at [1208, 636] on div "Next" at bounding box center [1202, 629] width 45 height 19
